Goal: Task Accomplishment & Management: Manage account settings

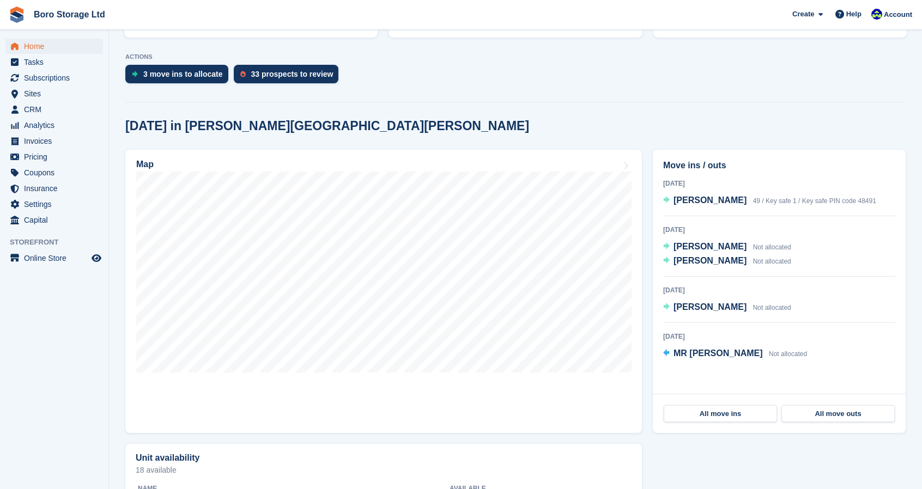
scroll to position [204, 0]
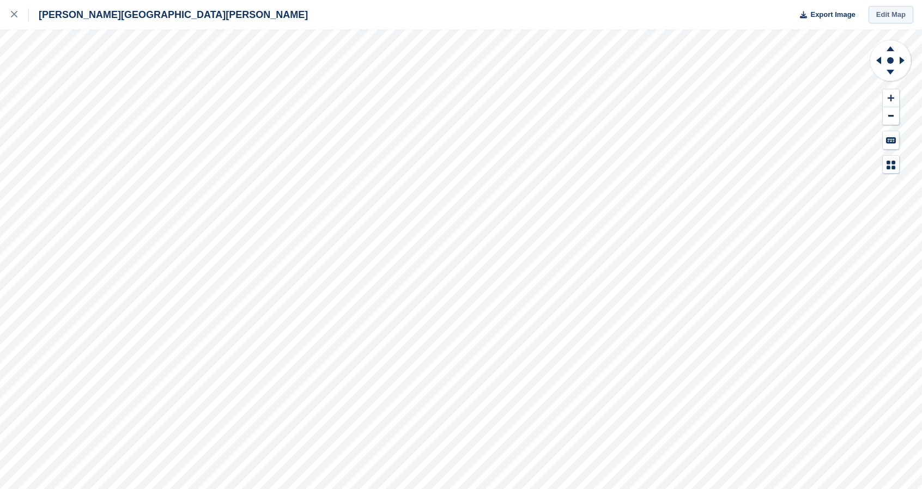
click at [893, 16] on link "Edit Map" at bounding box center [890, 15] width 45 height 18
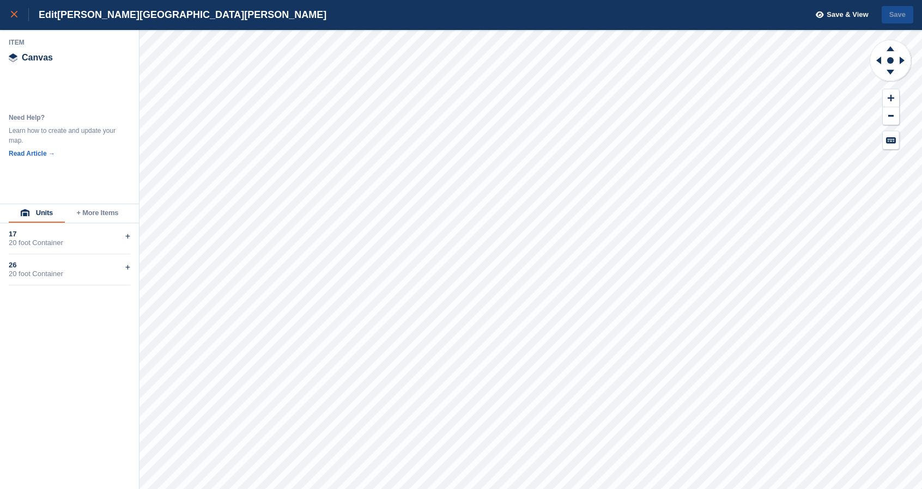
click at [10, 22] on link at bounding box center [14, 14] width 29 height 29
